Goal: Task Accomplishment & Management: Manage account settings

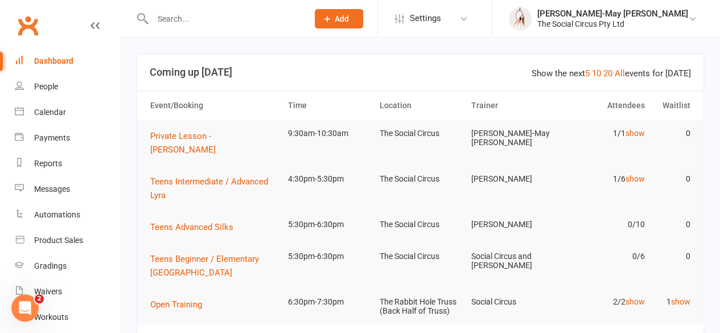
click at [191, 18] on input "text" at bounding box center [224, 19] width 151 height 16
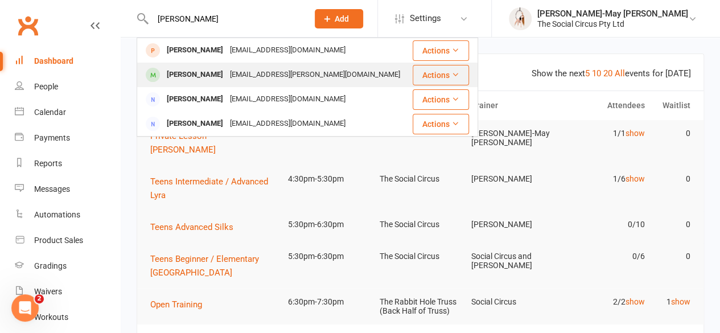
type input "[PERSON_NAME]"
click at [192, 72] on div "[PERSON_NAME]" at bounding box center [194, 75] width 63 height 17
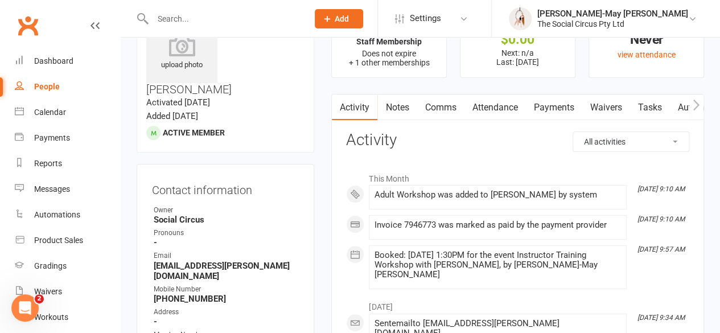
scroll to position [52, 0]
click at [494, 106] on link "Attendance" at bounding box center [494, 107] width 61 height 26
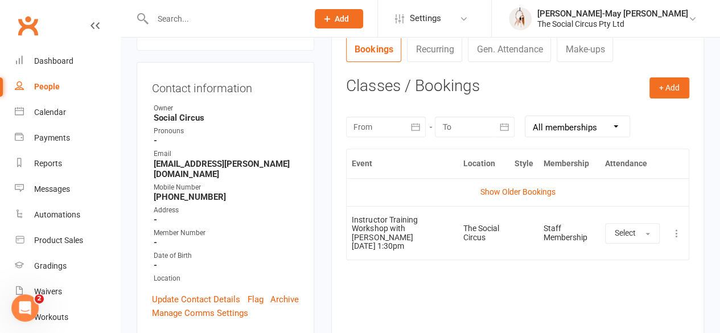
scroll to position [147, 0]
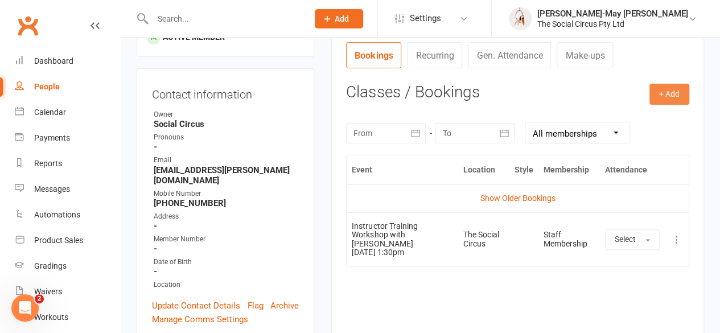
click at [663, 94] on button "+ Add" at bounding box center [670, 94] width 40 height 20
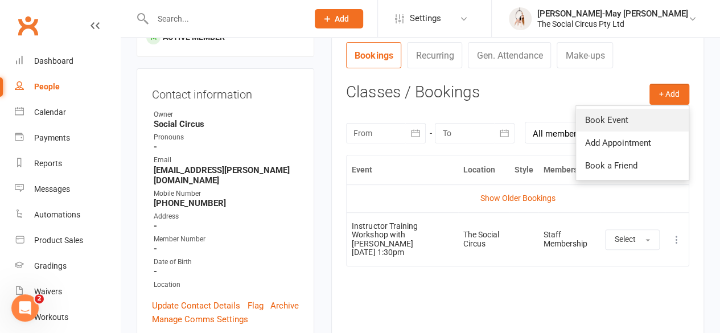
click at [624, 118] on link "Book Event" at bounding box center [632, 120] width 113 height 23
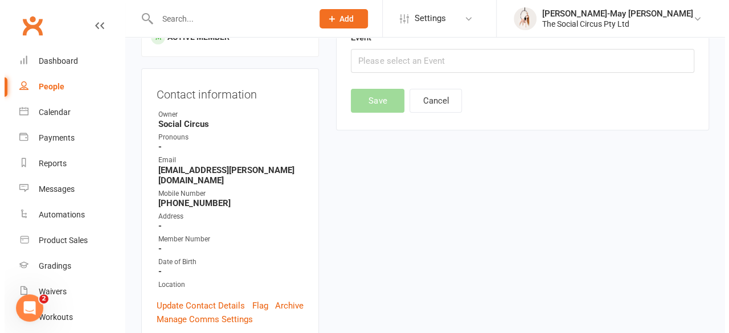
scroll to position [88, 0]
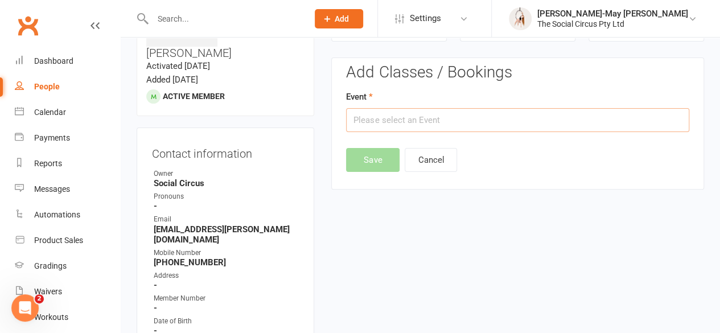
click at [528, 122] on input "text" at bounding box center [517, 120] width 343 height 24
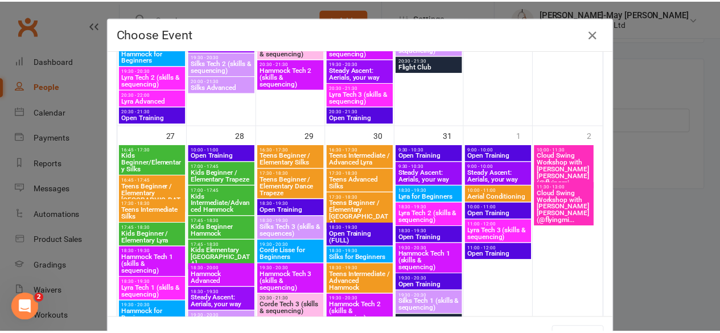
scroll to position [1040, 0]
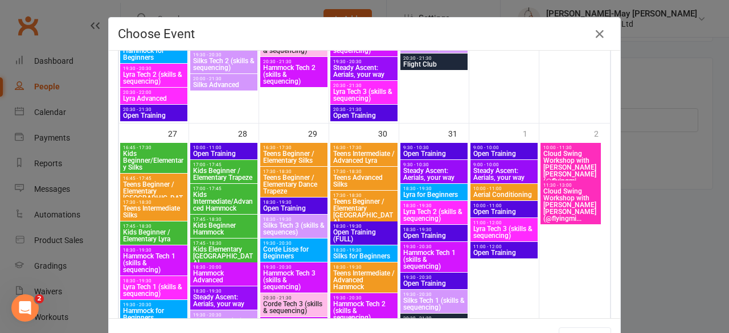
click at [565, 199] on span "Cloud Swing Workshop with [PERSON_NAME] [PERSON_NAME] (@flyingmi..." at bounding box center [571, 205] width 56 height 34
type input "Cloud Swing Workshop with [PERSON_NAME] [PERSON_NAME] (@flyingmi... - [DATE] 11…"
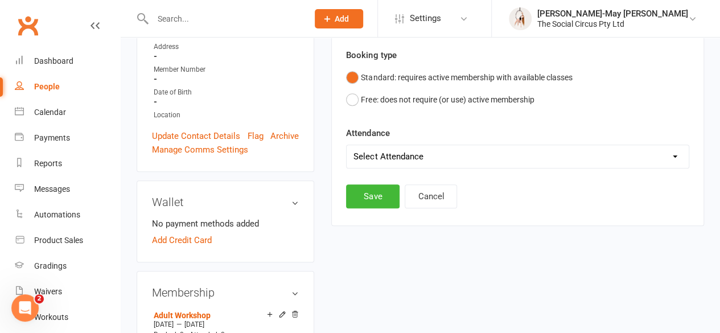
scroll to position [318, 0]
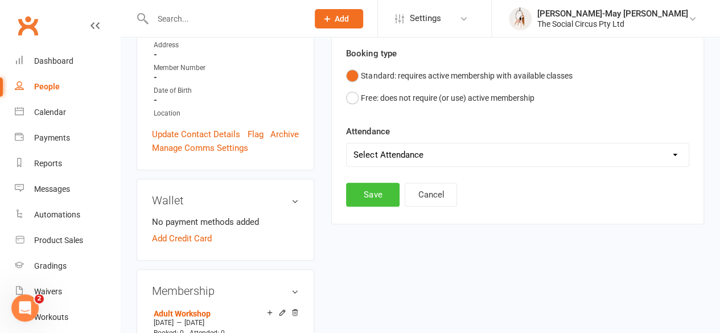
click at [379, 188] on button "Save" at bounding box center [373, 195] width 54 height 24
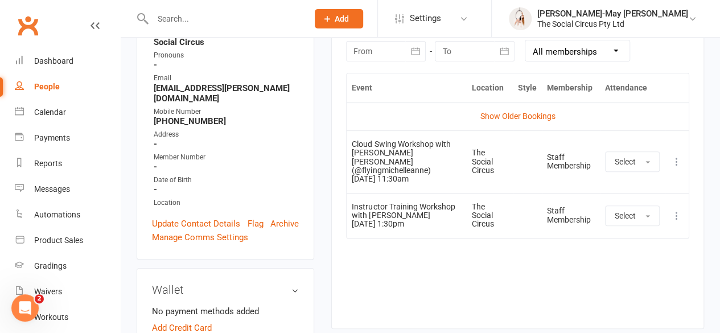
scroll to position [228, 0]
click at [676, 157] on icon at bounding box center [676, 162] width 11 height 11
click at [540, 286] on div "Event Location Style Membership Attendance Show Older Bookings Cloud Swing Work…" at bounding box center [517, 192] width 343 height 239
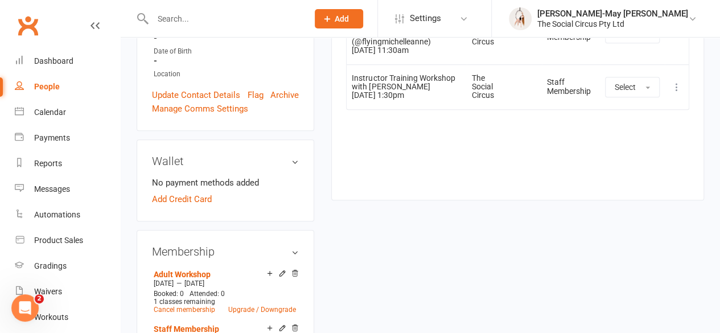
scroll to position [417, 0]
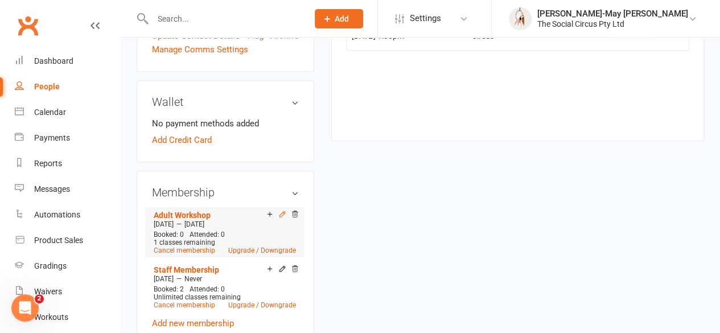
click at [280, 211] on icon at bounding box center [282, 213] width 5 height 5
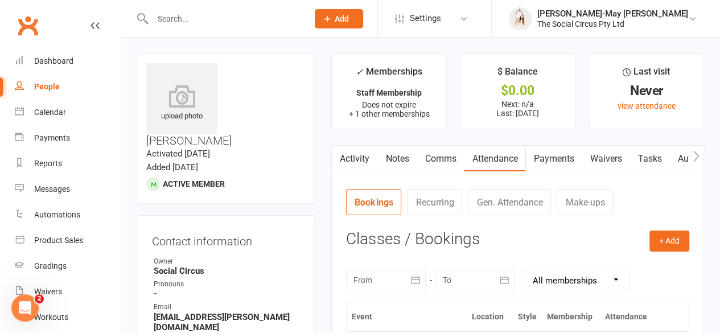
click at [597, 154] on link "Waivers" at bounding box center [606, 159] width 48 height 26
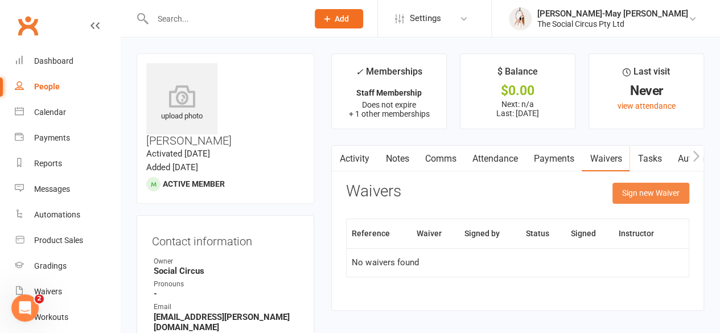
click at [653, 199] on button "Sign new Waiver" at bounding box center [651, 193] width 77 height 20
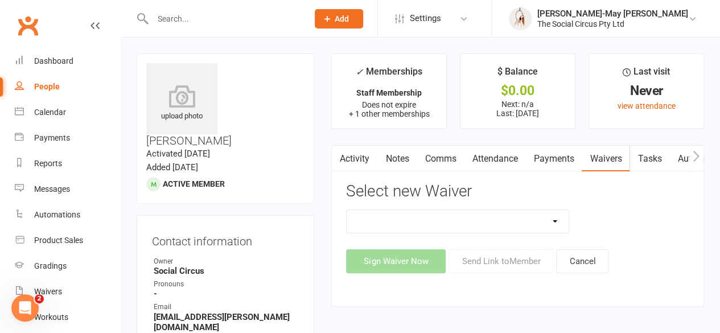
click at [559, 219] on select "Advanced Addict Foundation Membership 18+ Advanced Addict Membership 18+ Advanc…" at bounding box center [458, 221] width 222 height 23
select select "14049"
click at [347, 210] on select "Advanced Addict Foundation Membership 18+ Advanced Addict Membership 18+ Advanc…" at bounding box center [458, 221] width 222 height 23
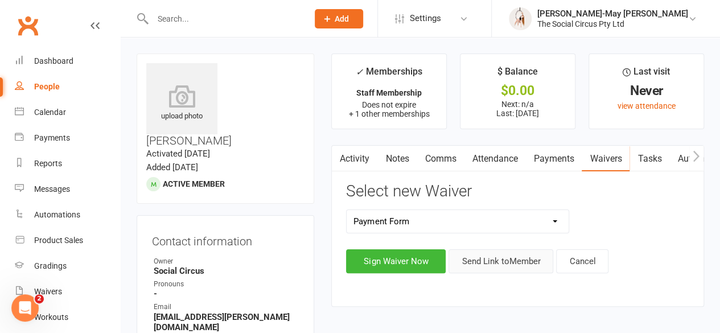
click at [477, 264] on button "Send Link to Member" at bounding box center [501, 261] width 105 height 24
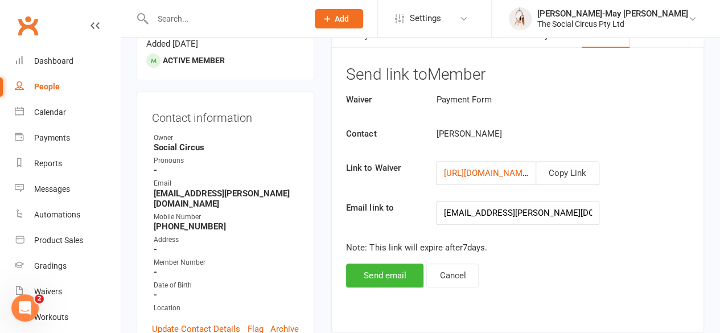
scroll to position [124, 0]
click at [399, 266] on button "Send email" at bounding box center [384, 275] width 77 height 24
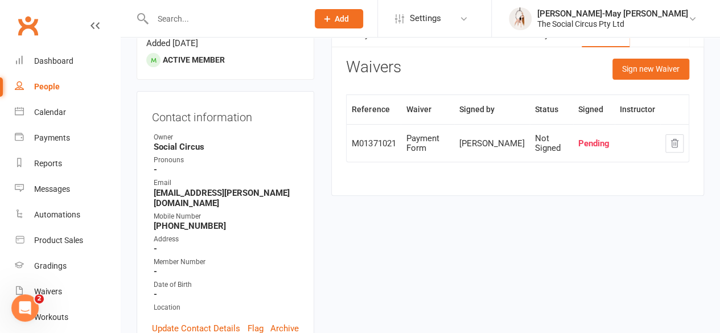
click at [229, 15] on input "text" at bounding box center [224, 19] width 151 height 16
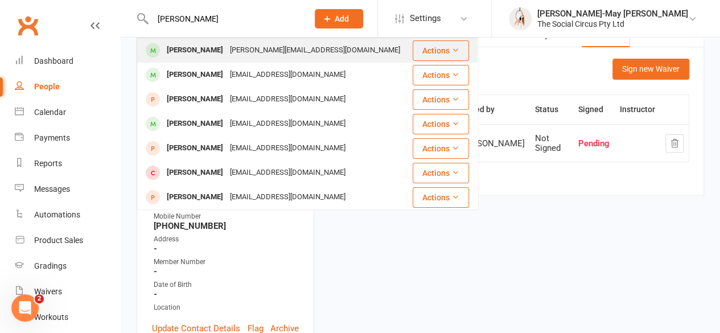
type input "[PERSON_NAME]"
click at [210, 47] on div "[PERSON_NAME]" at bounding box center [194, 50] width 63 height 17
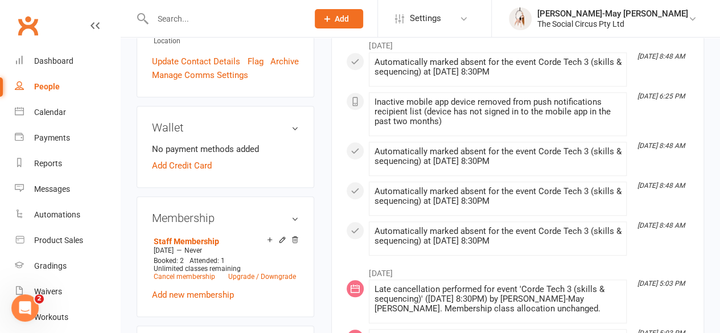
scroll to position [382, 0]
click at [205, 289] on link "Add new membership" at bounding box center [193, 294] width 82 height 10
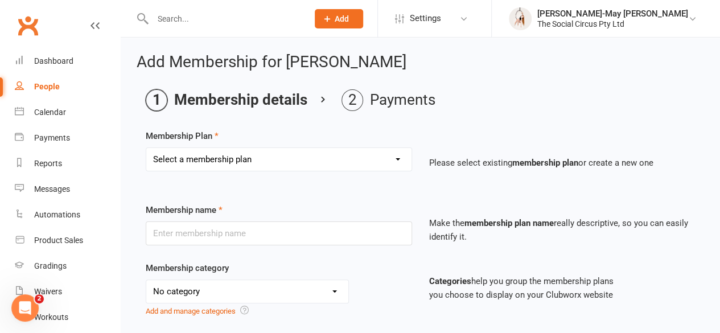
click at [290, 152] on select "Select a membership plan Create new Membership Plan Aerial Explorer 2-week Tria…" at bounding box center [278, 159] width 265 height 23
select select "25"
click at [146, 148] on select "Select a membership plan Create new Membership Plan Aerial Explorer 2-week Tria…" at bounding box center [278, 159] width 265 height 23
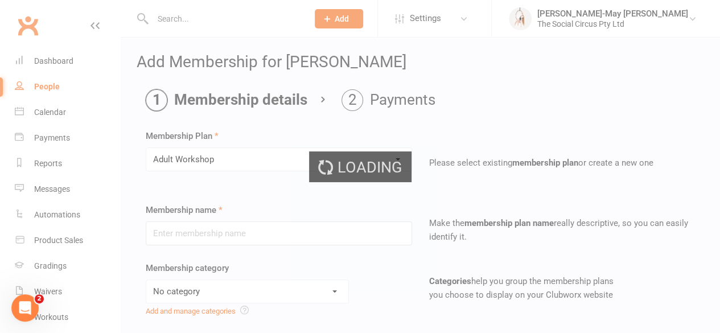
type input "Adult Workshop"
select select "4"
type input "1"
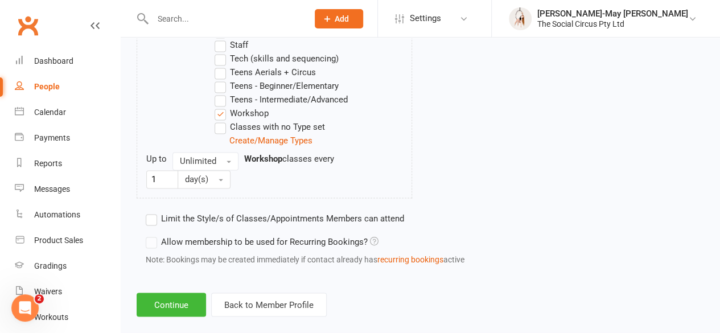
scroll to position [855, 0]
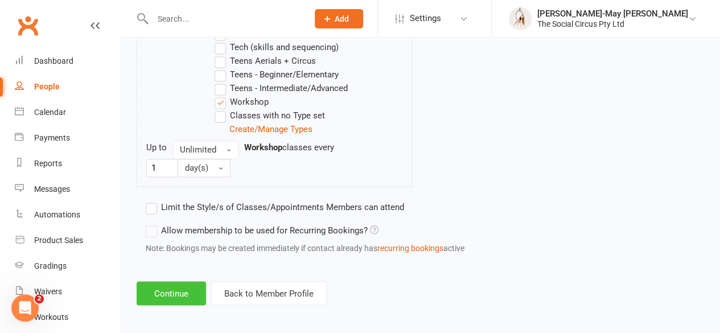
click at [176, 299] on button "Continue" at bounding box center [171, 293] width 69 height 24
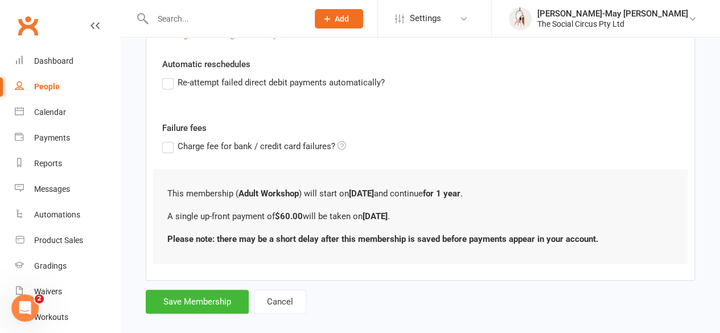
scroll to position [285, 0]
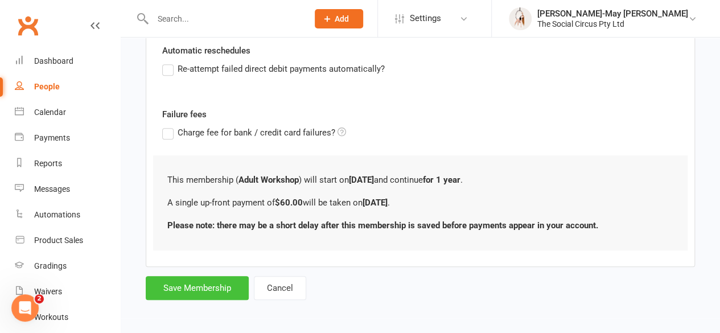
click at [214, 286] on button "Save Membership" at bounding box center [197, 288] width 103 height 24
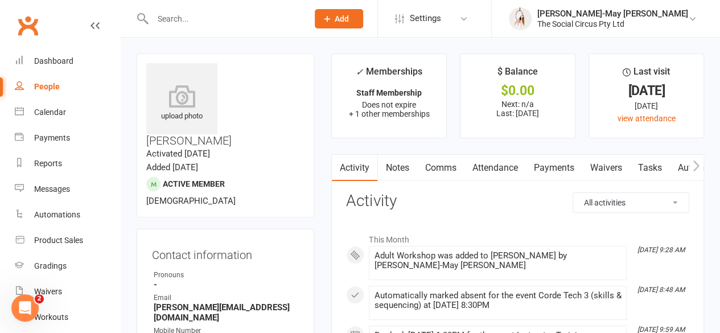
click at [210, 16] on input "text" at bounding box center [224, 19] width 151 height 16
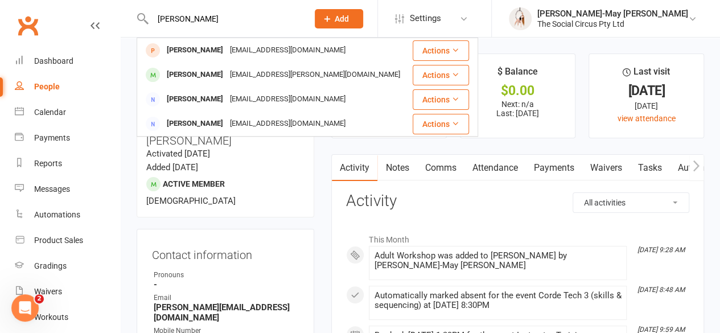
type input "[PERSON_NAME]"
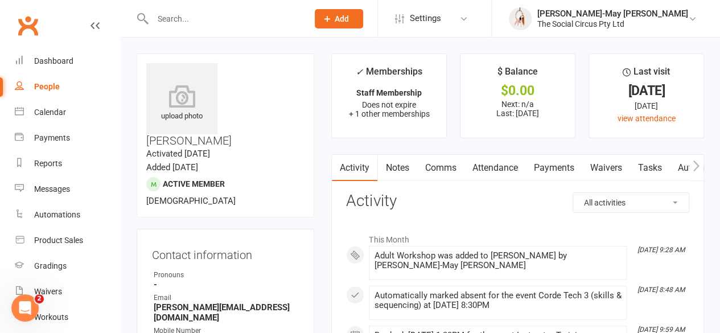
click at [550, 166] on link "Payments" at bounding box center [554, 168] width 56 height 26
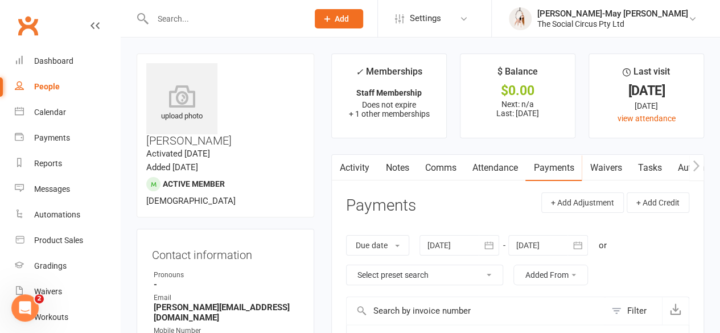
click at [608, 169] on link "Waivers" at bounding box center [606, 168] width 48 height 26
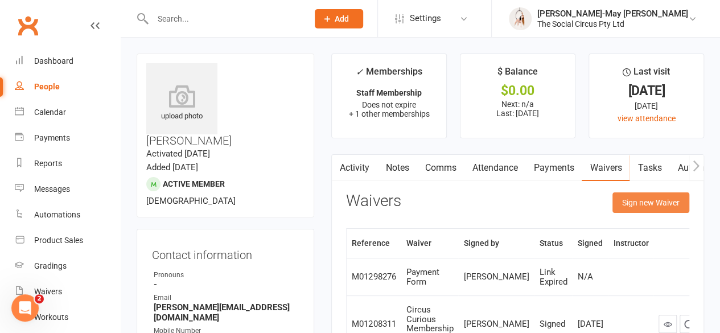
click at [646, 210] on button "Sign new Waiver" at bounding box center [651, 202] width 77 height 20
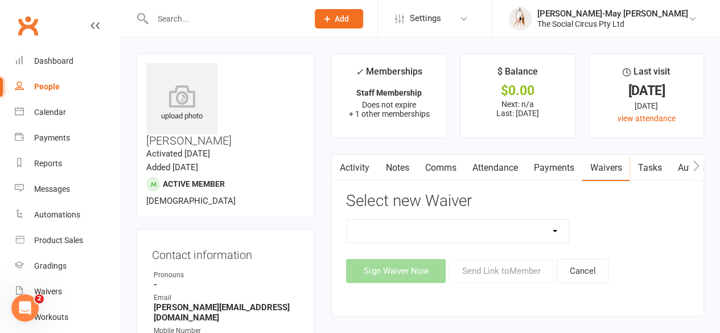
click at [551, 227] on select "Advanced Addict Foundation Membership 18+ Advanced Addict Membership 18+ Advanc…" at bounding box center [458, 231] width 222 height 23
select select "14049"
click at [347, 220] on select "Advanced Addict Foundation Membership 18+ Advanced Addict Membership 18+ Advanc…" at bounding box center [458, 231] width 222 height 23
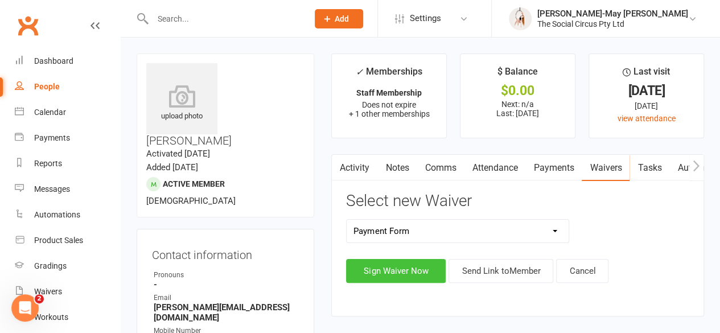
click at [395, 269] on button "Sign Waiver Now" at bounding box center [396, 271] width 100 height 24
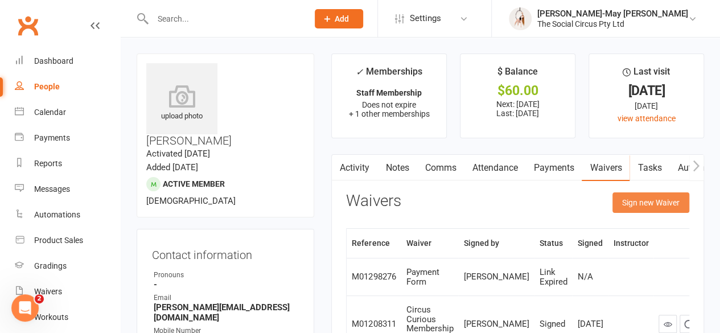
click at [659, 208] on button "Sign new Waiver" at bounding box center [651, 202] width 77 height 20
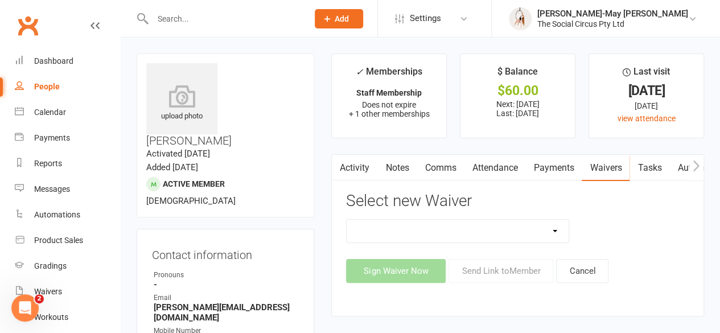
click at [561, 229] on select "Advanced Addict Foundation Membership 18+ Advanced Addict Membership 18+ Advanc…" at bounding box center [458, 231] width 222 height 23
select select "14049"
click at [347, 220] on select "Advanced Addict Foundation Membership 18+ Advanced Addict Membership 18+ Advanc…" at bounding box center [458, 231] width 222 height 23
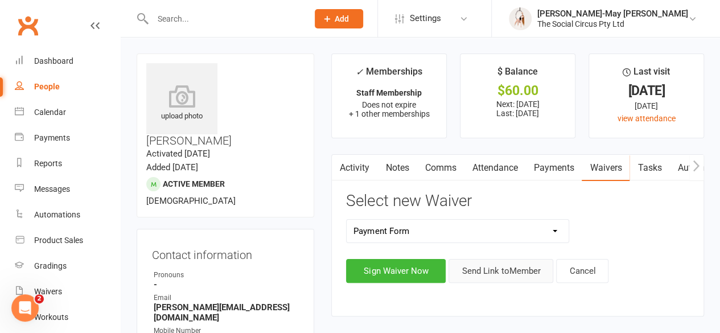
click at [513, 273] on button "Send Link to Member" at bounding box center [501, 271] width 105 height 24
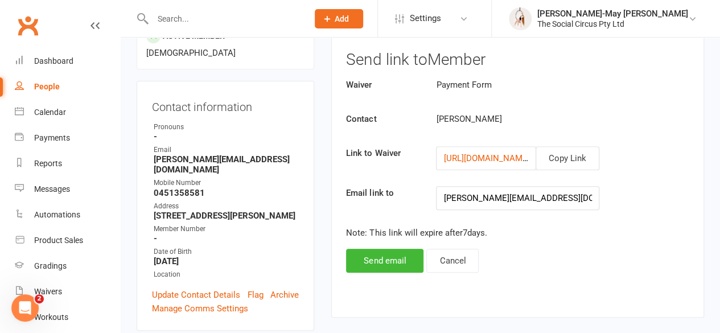
scroll to position [151, 0]
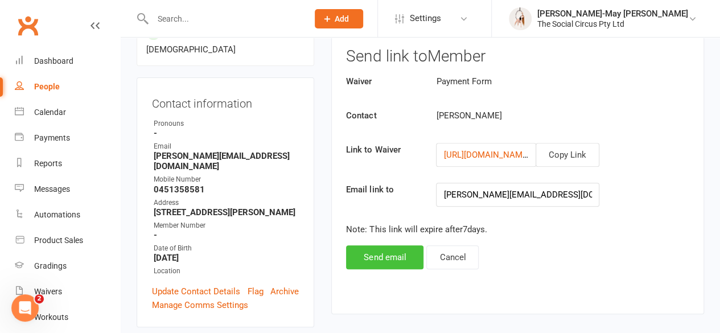
click at [398, 254] on button "Send email" at bounding box center [384, 257] width 77 height 24
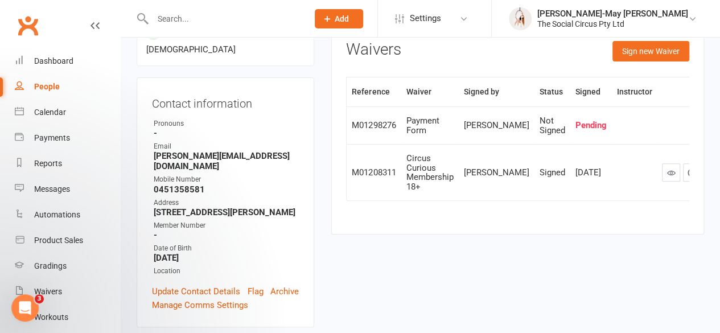
click at [190, 19] on input "text" at bounding box center [224, 19] width 151 height 16
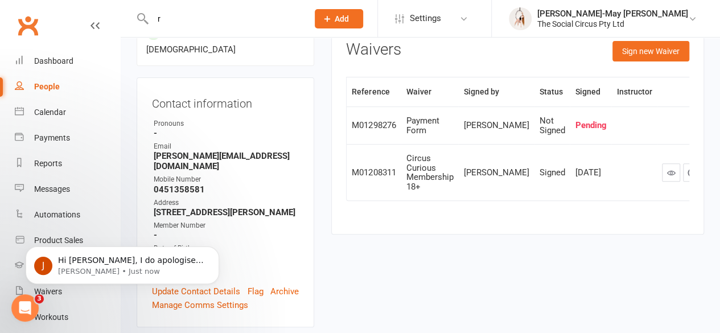
scroll to position [0, 0]
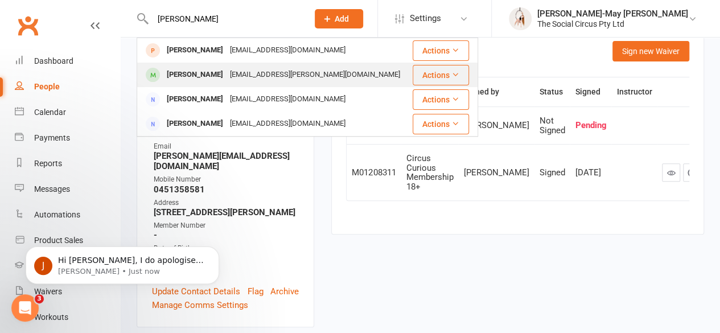
type input "[PERSON_NAME]"
click at [195, 69] on div "[PERSON_NAME]" at bounding box center [194, 75] width 63 height 17
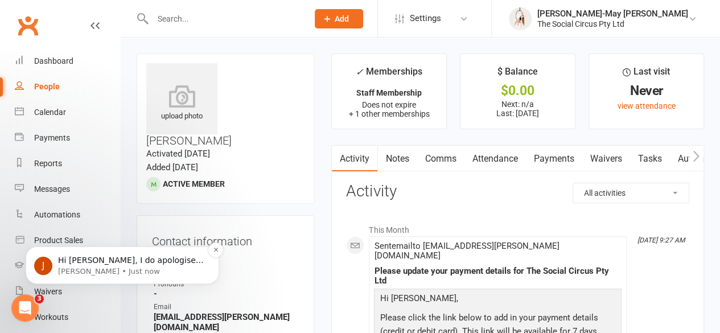
click at [141, 262] on span "Hi [PERSON_NAME], I do apologise, it looks like this message was triggered by m…" at bounding box center [131, 283] width 146 height 55
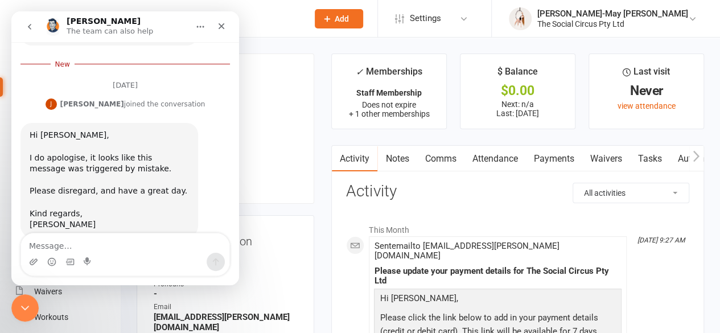
scroll to position [528, 0]
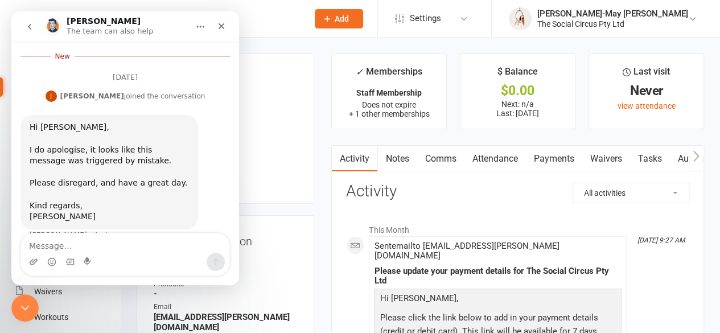
click at [118, 244] on textarea "Message…" at bounding box center [125, 242] width 208 height 19
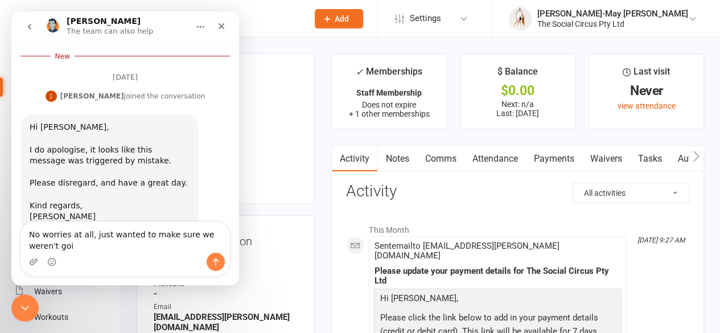
scroll to position [525, 0]
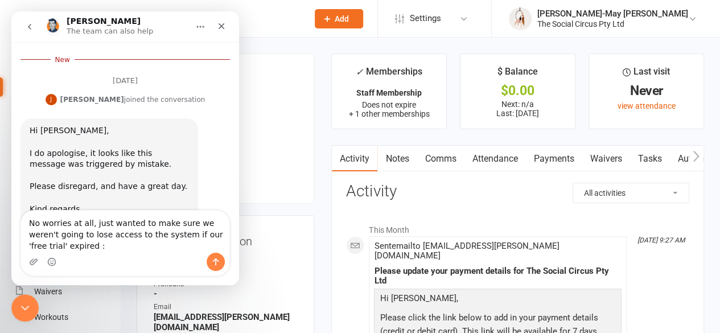
type textarea "No worries at all, just wanted to make sure we weren't going to lose access to …"
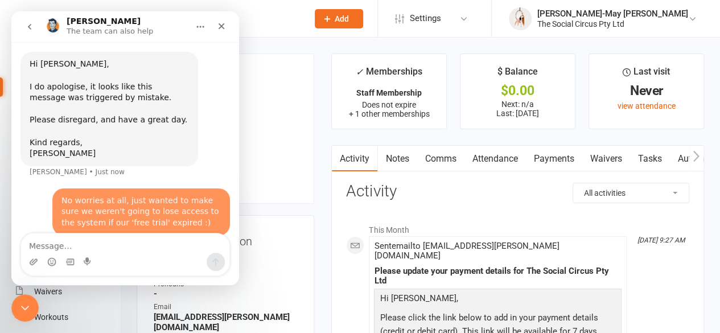
scroll to position [567, 0]
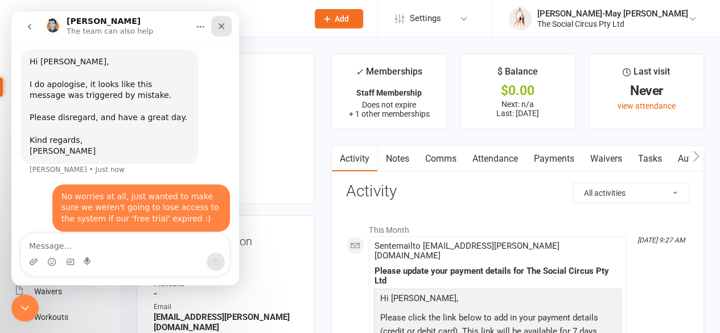
click at [221, 27] on icon "Close" at bounding box center [221, 26] width 9 height 9
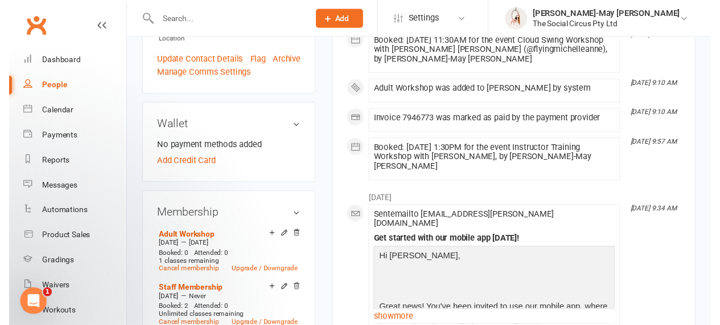
scroll to position [393, 0]
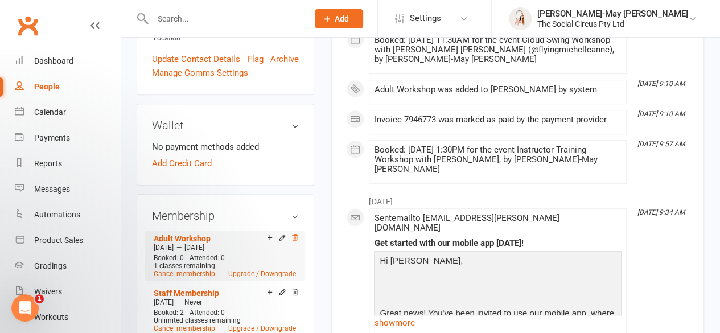
click at [294, 234] on icon at bounding box center [296, 237] width 6 height 6
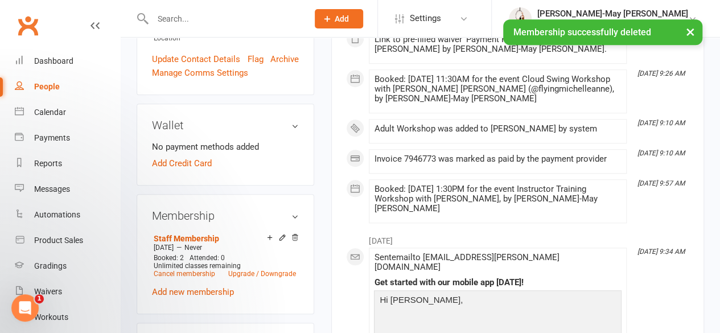
scroll to position [567, 0]
click at [210, 287] on link "Add new membership" at bounding box center [193, 292] width 82 height 10
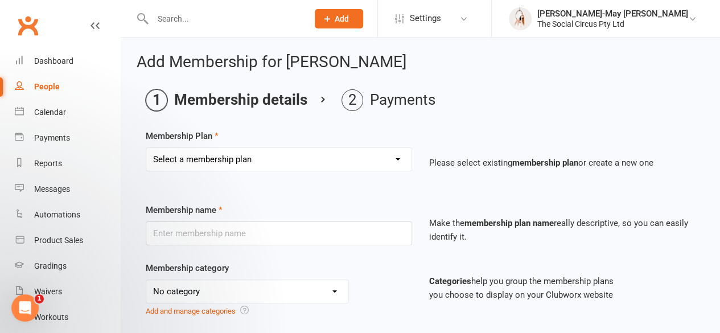
click at [255, 155] on select "Select a membership plan Create new Membership Plan Aerial Explorer 2-week Tria…" at bounding box center [278, 159] width 265 height 23
select select "25"
click at [146, 148] on select "Select a membership plan Create new Membership Plan Aerial Explorer 2-week Tria…" at bounding box center [278, 159] width 265 height 23
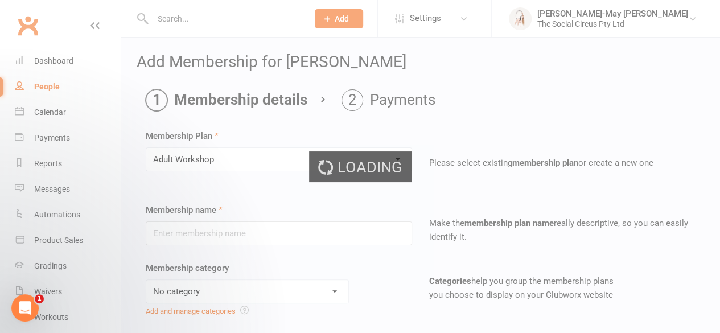
type input "Adult Workshop"
select select "4"
type input "1"
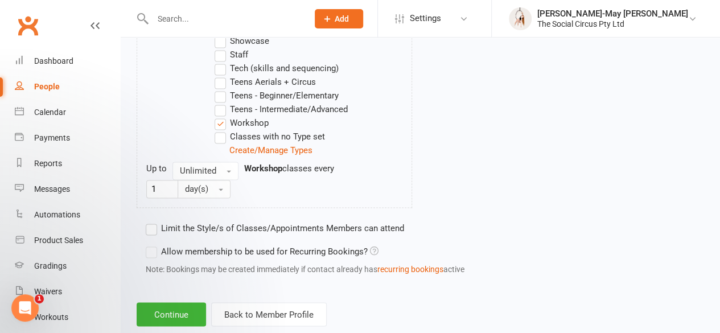
scroll to position [855, 0]
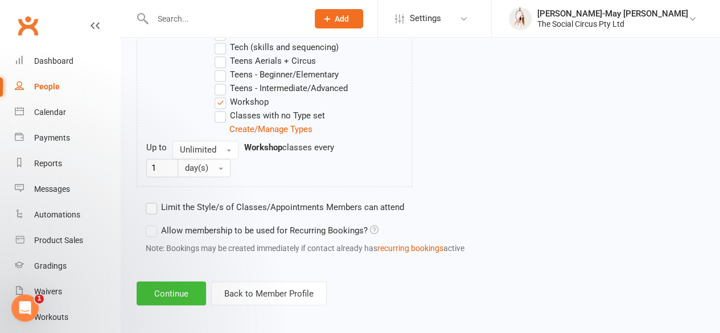
click at [180, 289] on button "Continue" at bounding box center [171, 293] width 69 height 24
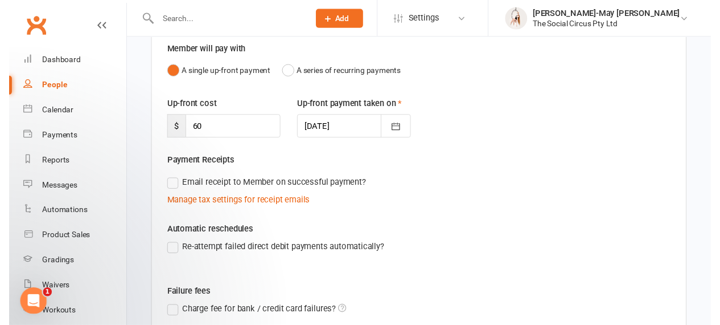
scroll to position [285, 0]
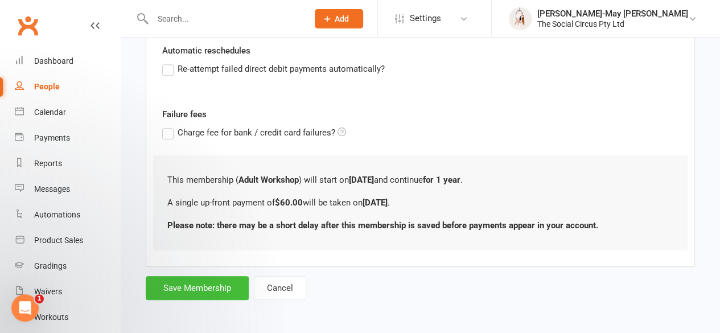
click at [213, 280] on button "Save Membership" at bounding box center [197, 288] width 103 height 24
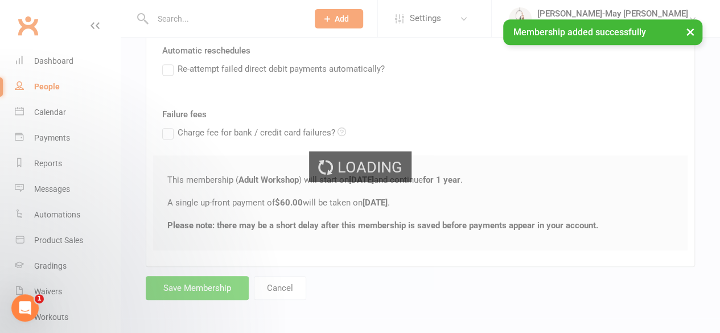
scroll to position [567, 0]
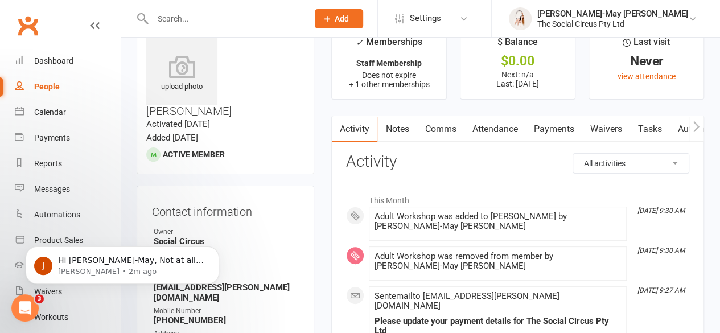
scroll to position [28, 0]
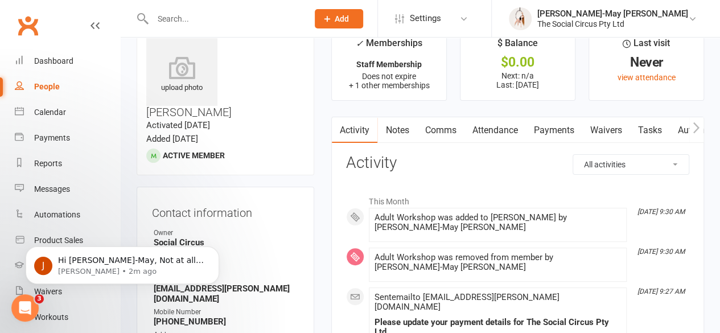
click at [553, 128] on link "Payments" at bounding box center [554, 130] width 56 height 26
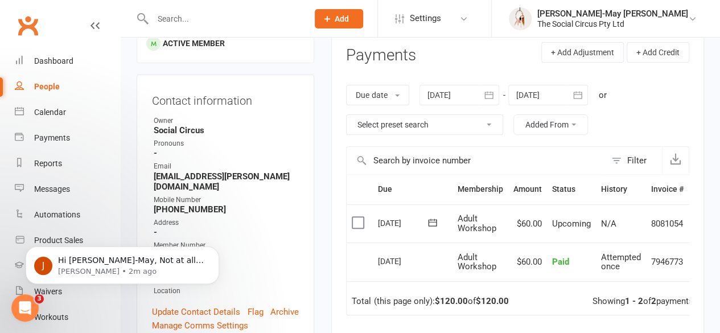
scroll to position [142, 0]
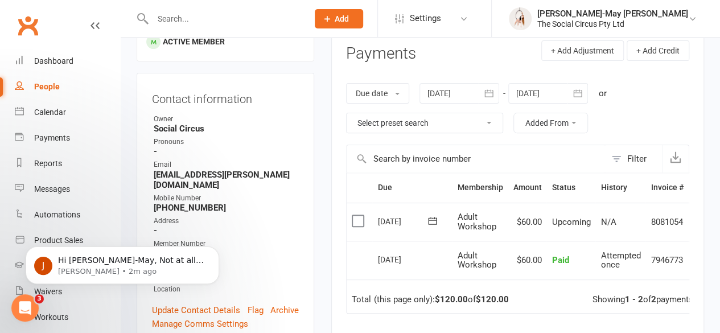
click at [360, 217] on label at bounding box center [359, 220] width 15 height 11
click at [359, 215] on input "checkbox" at bounding box center [355, 215] width 7 height 0
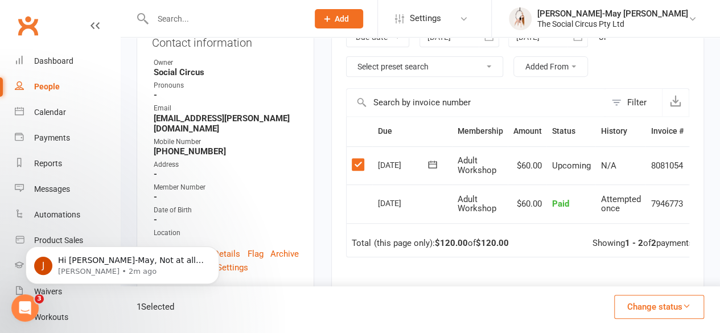
scroll to position [220, 0]
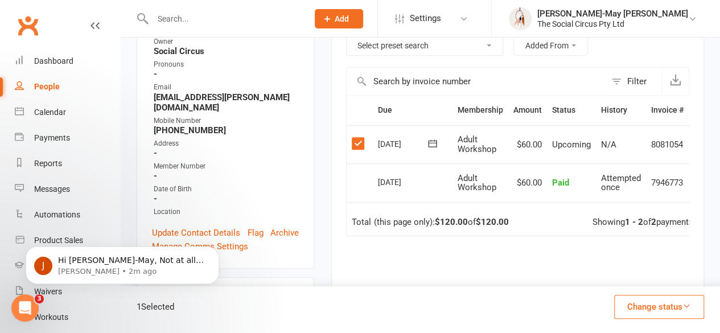
click at [652, 311] on button "Change status" at bounding box center [659, 307] width 90 height 24
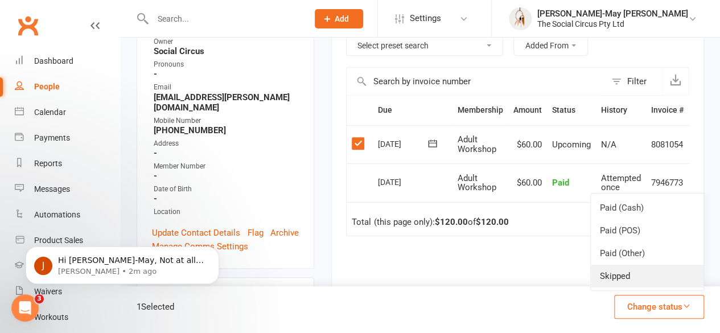
click at [643, 275] on link "Skipped" at bounding box center [647, 276] width 113 height 23
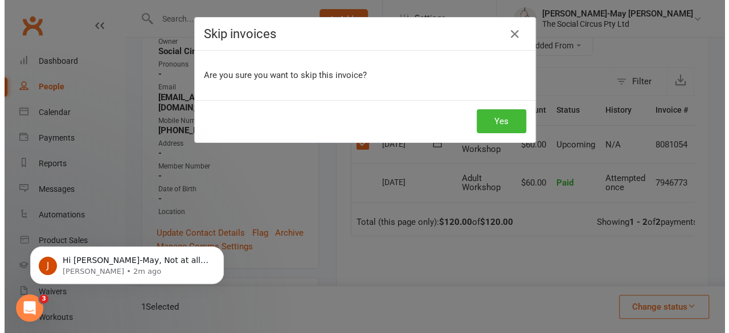
scroll to position [192, 0]
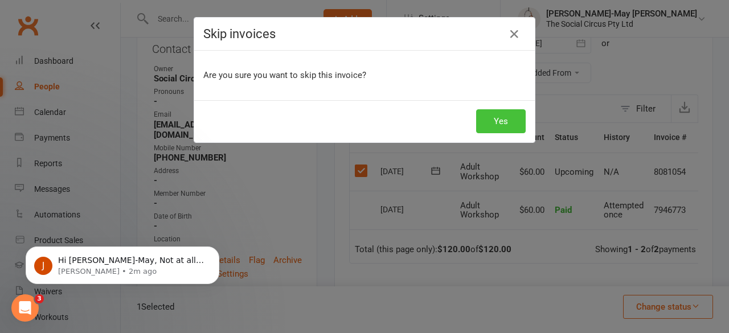
click at [500, 129] on button "Yes" at bounding box center [501, 121] width 50 height 24
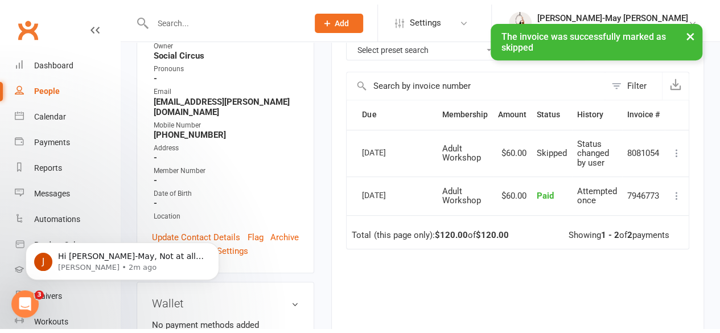
scroll to position [668, 0]
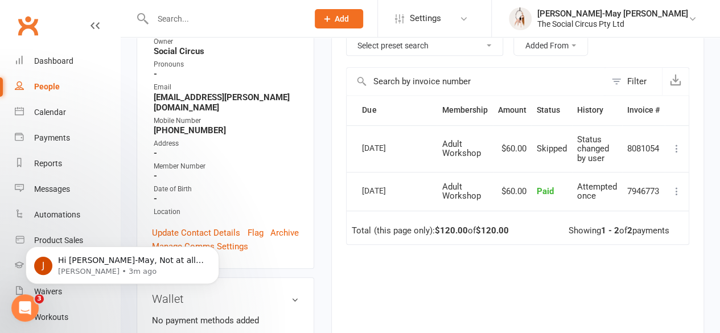
click at [675, 147] on icon at bounding box center [676, 148] width 11 height 11
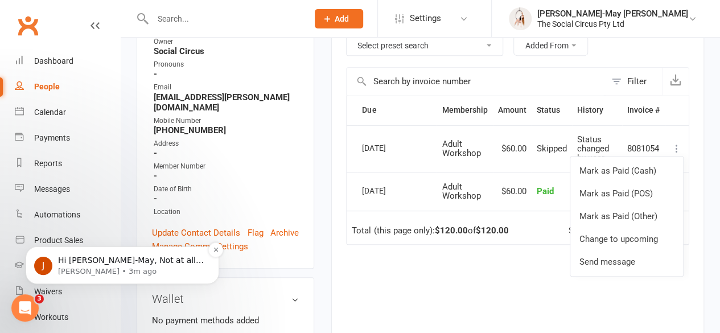
click at [161, 256] on span "Hi [PERSON_NAME]-May, Not at all. Your account is active, and will absolutely r…" at bounding box center [131, 277] width 146 height 43
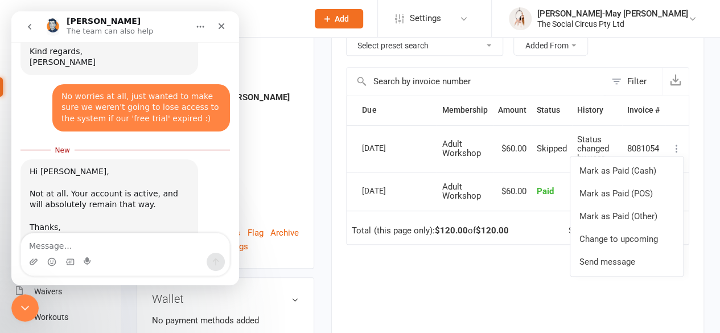
scroll to position [687, 0]
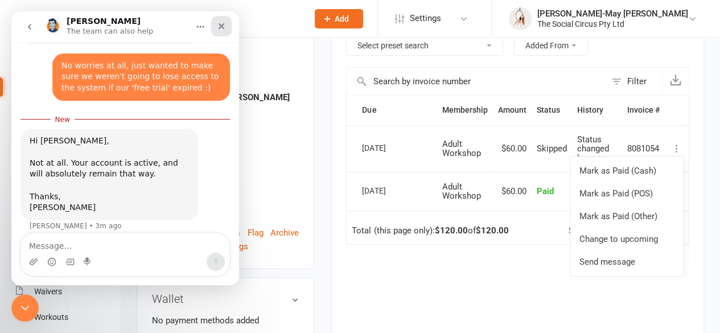
click at [221, 27] on icon "Close" at bounding box center [222, 26] width 6 height 6
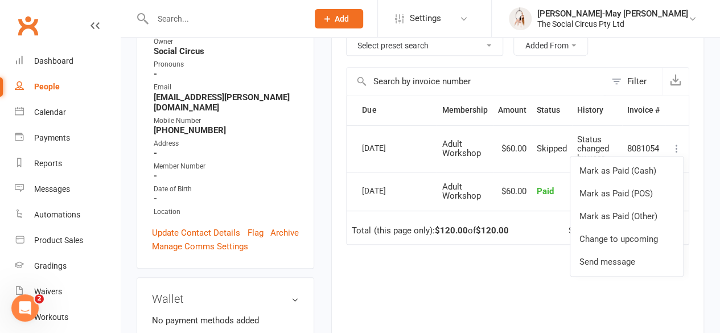
click at [425, 293] on div "Due Contact Membership Amount Status History Invoice # Select this [DATE] [PERS…" at bounding box center [517, 243] width 343 height 297
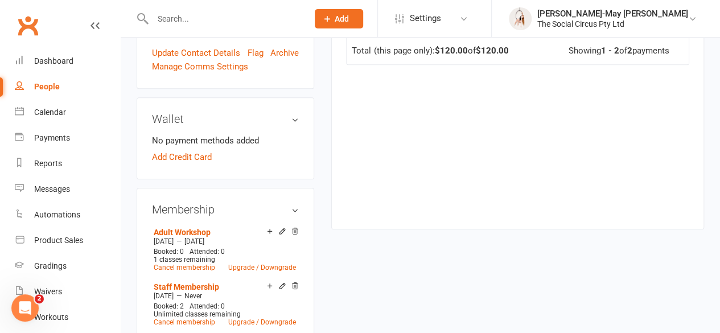
scroll to position [400, 0]
